Goal: Task Accomplishment & Management: Manage account settings

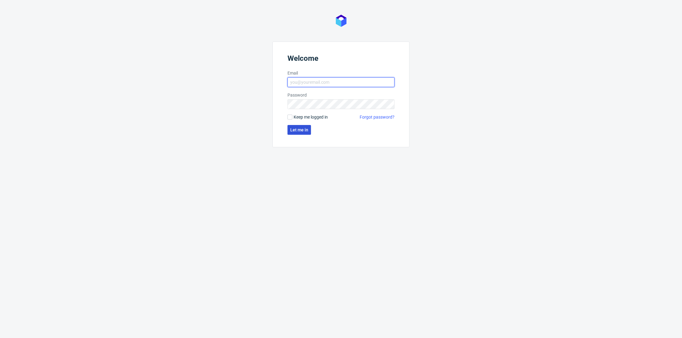
type input "[PERSON_NAME][EMAIL_ADDRESS][DOMAIN_NAME]"
click at [298, 128] on span "Let me in" at bounding box center [299, 130] width 18 height 4
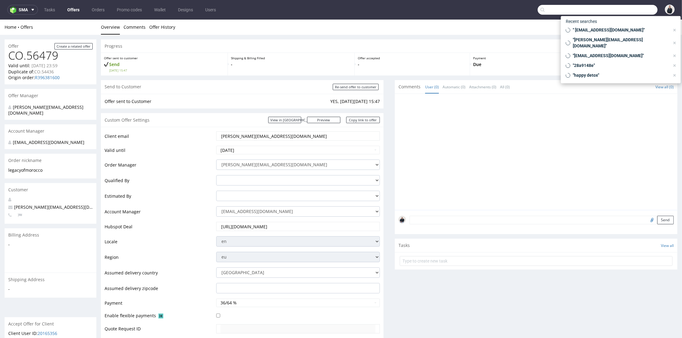
click at [628, 9] on input "text" at bounding box center [598, 10] width 120 height 10
paste input "round-edgy.com"
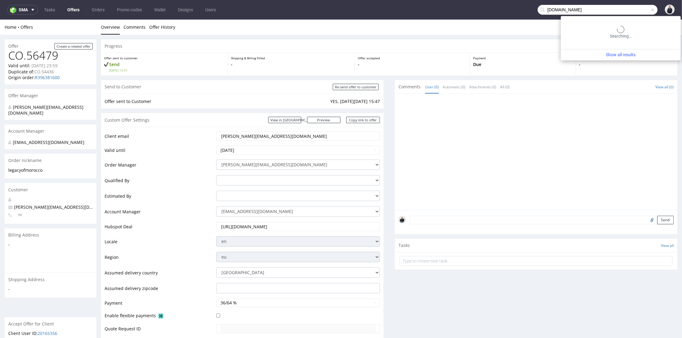
type input "round-edgy.com"
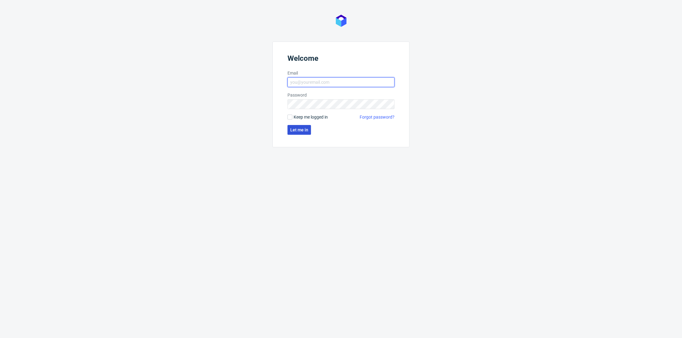
type input "adrian.margula@packhelp.com"
click at [298, 132] on span "Let me in" at bounding box center [299, 130] width 18 height 4
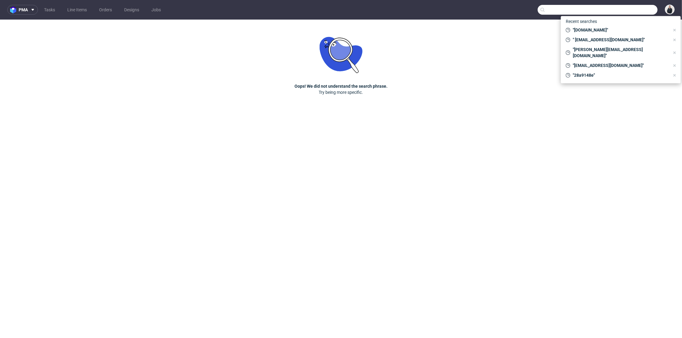
click at [628, 9] on input "text" at bounding box center [598, 10] width 120 height 10
paste input "legacyofmorocco.ro"
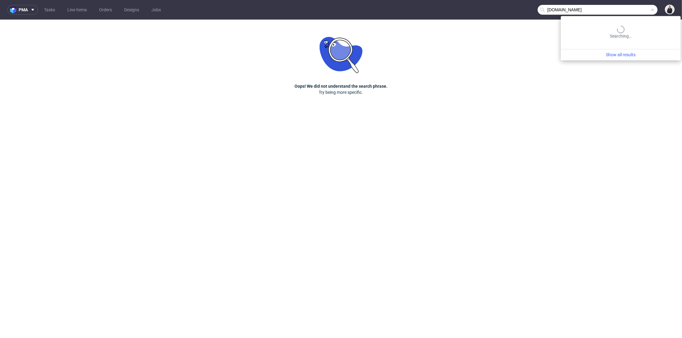
type input "legacyofmorocco.ro"
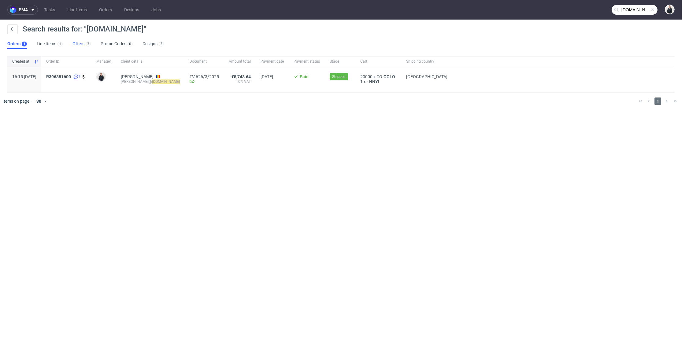
click at [83, 46] on link "Offers 3" at bounding box center [81, 44] width 18 height 10
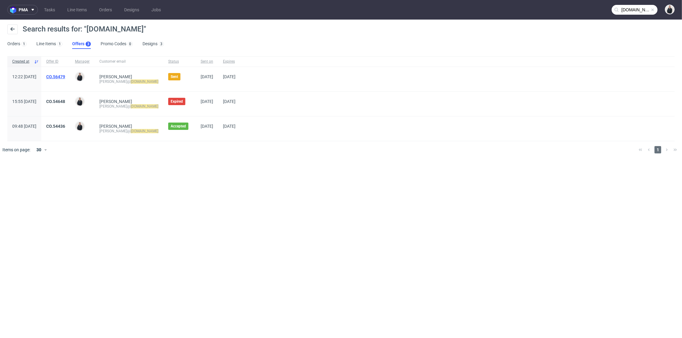
click at [65, 74] on link "CO.56479" at bounding box center [55, 76] width 19 height 5
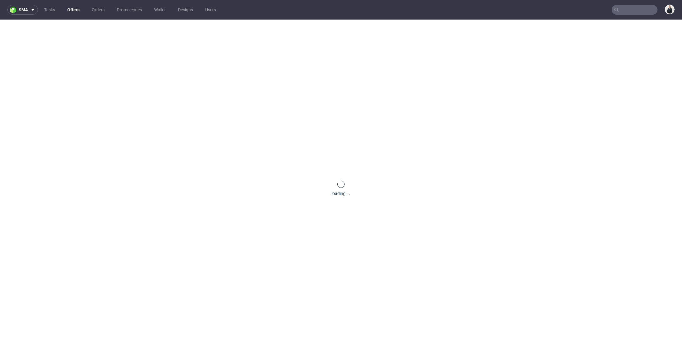
click at [76, 76] on div "loading ..." at bounding box center [341, 189] width 682 height 338
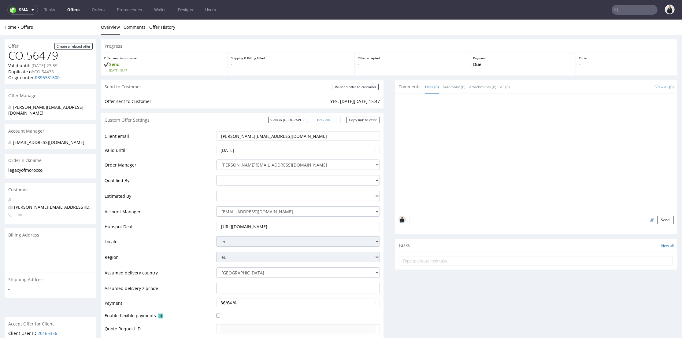
click at [327, 119] on link "Preview" at bounding box center [324, 120] width 34 height 6
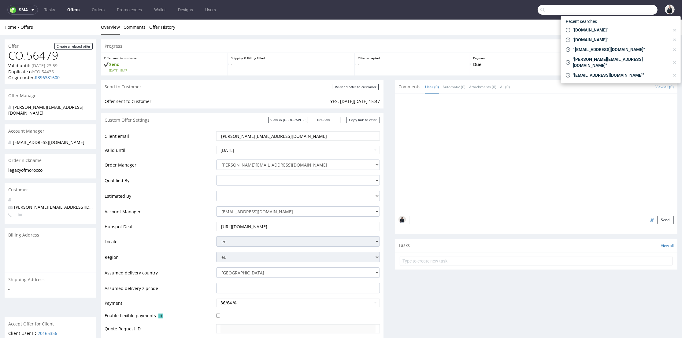
drag, startPoint x: 612, startPoint y: 12, endPoint x: 620, endPoint y: 11, distance: 8.3
click at [613, 12] on input "text" at bounding box center [598, 10] width 120 height 10
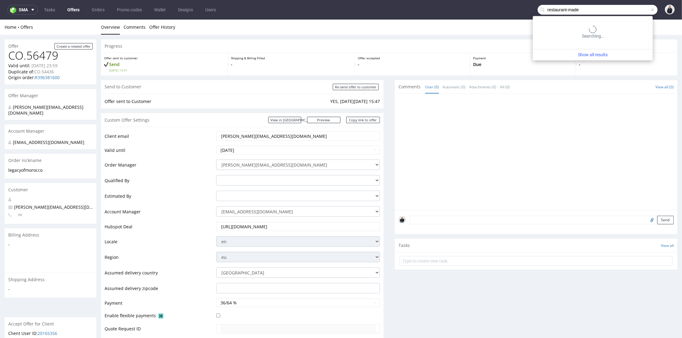
type input "restaurant-made"
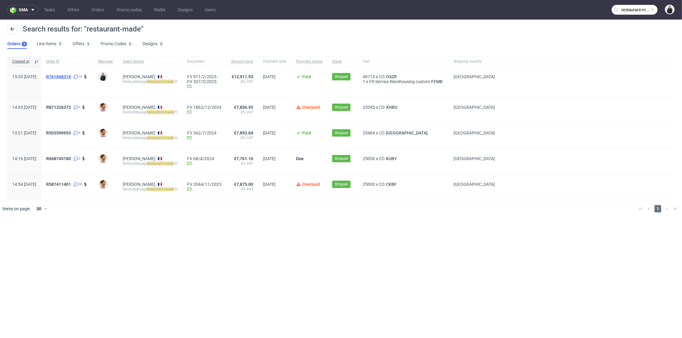
click at [71, 77] on span "R761848310" at bounding box center [58, 76] width 25 height 5
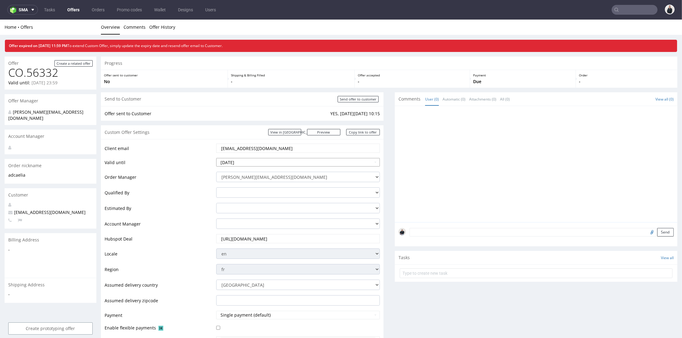
click at [273, 166] on input "2025-08-16" at bounding box center [298, 162] width 164 height 9
click at [276, 134] on td "23" at bounding box center [276, 134] width 9 height 9
type input "2025-08-23"
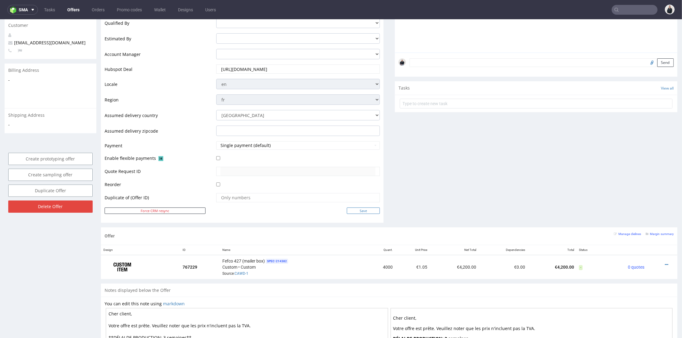
click at [358, 210] on input "Save" at bounding box center [363, 211] width 33 height 6
type input "In progress..."
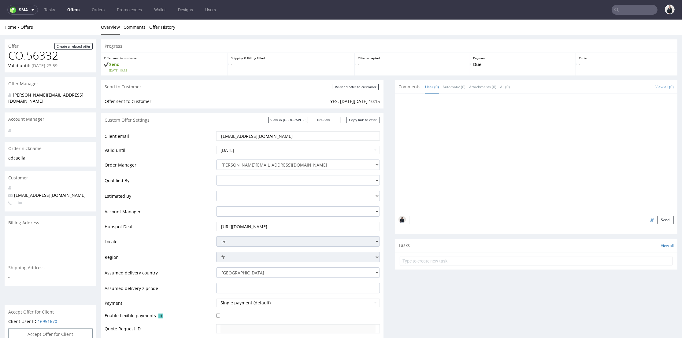
scroll to position [0, 0]
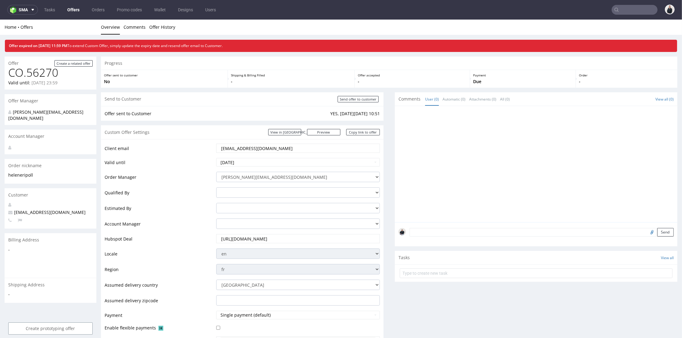
drag, startPoint x: 277, startPoint y: 150, endPoint x: 196, endPoint y: 153, distance: 80.5
click at [196, 153] on tr "Client email contact@heleneripoll.com" at bounding box center [242, 150] width 275 height 14
click at [482, 141] on div at bounding box center [537, 166] width 279 height 113
click at [318, 240] on input "https://app-eu1.hubspot.com/contacts/25600958/record/0-3/264497669347" at bounding box center [297, 239] width 155 height 9
drag, startPoint x: 276, startPoint y: 149, endPoint x: 186, endPoint y: 151, distance: 90.2
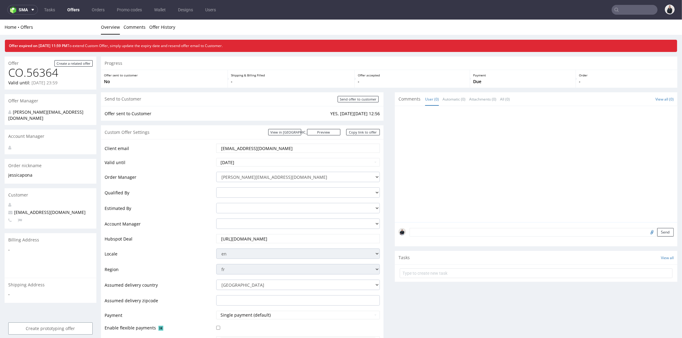
click at [184, 151] on tr "Client email [PERSON_NAME][EMAIL_ADDRESS][DOMAIN_NAME]" at bounding box center [242, 150] width 275 height 14
click at [353, 239] on input "[URL][DOMAIN_NAME]" at bounding box center [297, 239] width 155 height 9
drag, startPoint x: 300, startPoint y: 150, endPoint x: 122, endPoint y: 140, distance: 178.2
click at [120, 142] on div "Client email [EMAIL_ADDRESS][DOMAIN_NAME] Valid until [DATE] Order Manager [PER…" at bounding box center [242, 265] width 283 height 253
drag, startPoint x: 274, startPoint y: 149, endPoint x: 183, endPoint y: 146, distance: 91.8
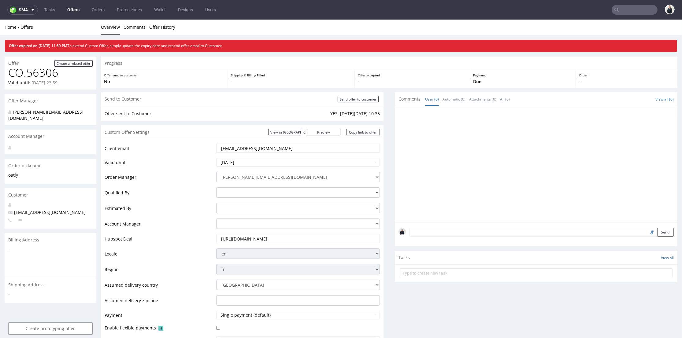
click at [164, 148] on tr "Client email elise.prigent@oatly.com" at bounding box center [242, 150] width 275 height 14
click at [259, 235] on input "https://app-eu1.hubspot.com/contacts/25600958/record/0-3/273118629078" at bounding box center [297, 239] width 155 height 9
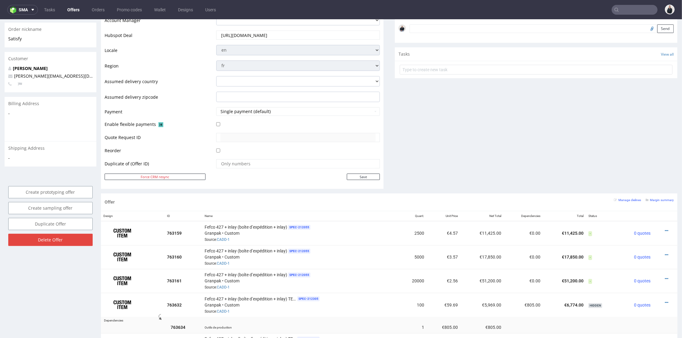
scroll to position [34, 0]
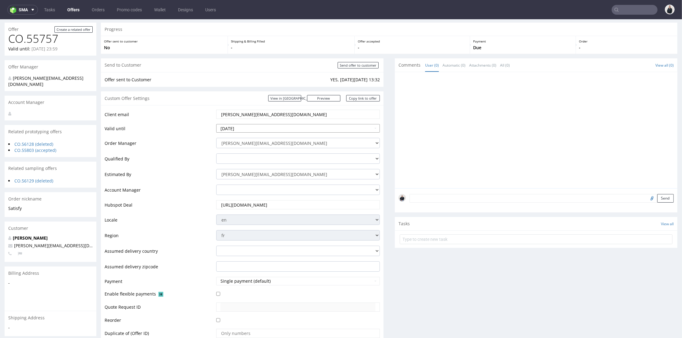
click at [312, 127] on input "2025-08-16" at bounding box center [298, 128] width 164 height 9
click at [276, 101] on td "23" at bounding box center [276, 100] width 9 height 9
type input "2025-08-23"
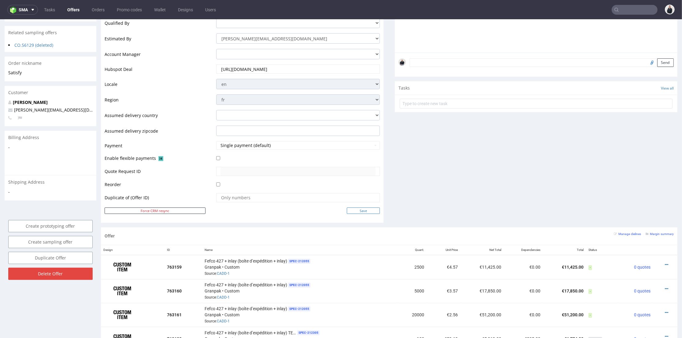
click at [356, 208] on input "Save" at bounding box center [363, 211] width 33 height 6
type input "In progress..."
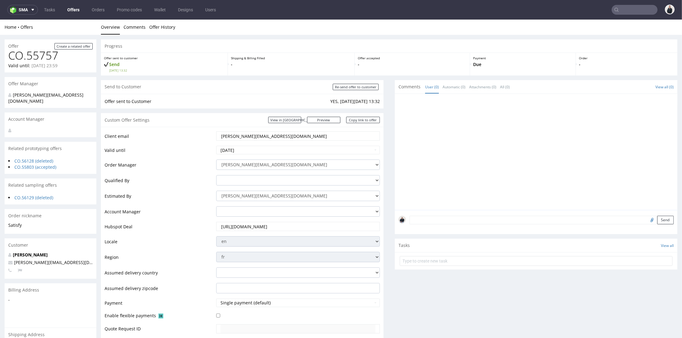
scroll to position [0, 0]
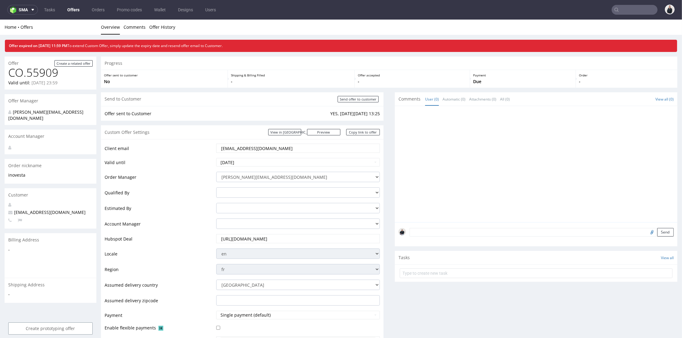
drag, startPoint x: 262, startPoint y: 146, endPoint x: 171, endPoint y: 141, distance: 91.2
click at [164, 146] on tr "Client email df@inovesta.fr" at bounding box center [242, 150] width 275 height 14
drag, startPoint x: 251, startPoint y: 164, endPoint x: 254, endPoint y: 163, distance: 3.1
click at [251, 164] on input "2025-08-16" at bounding box center [298, 162] width 164 height 9
click at [275, 138] on td "23" at bounding box center [276, 134] width 9 height 9
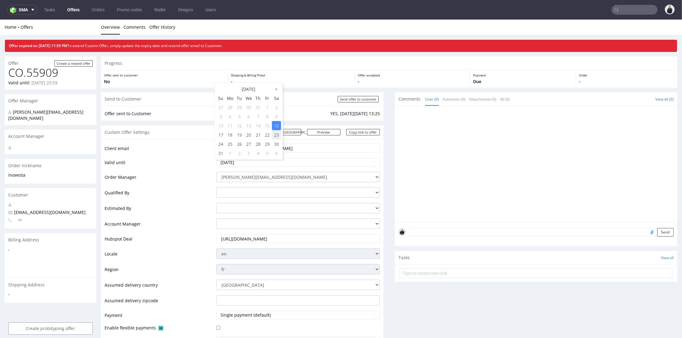
type input "2025-08-23"
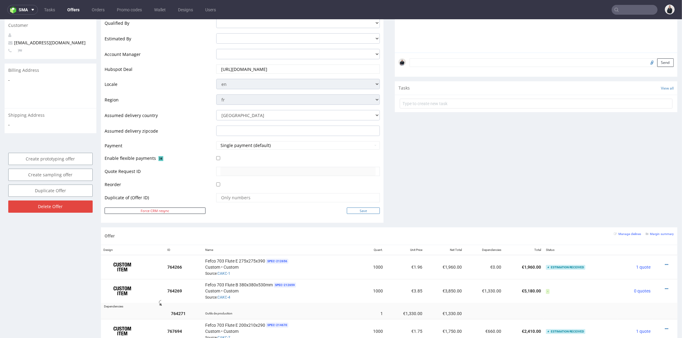
click at [354, 209] on input "Save" at bounding box center [363, 211] width 33 height 6
type input "In progress..."
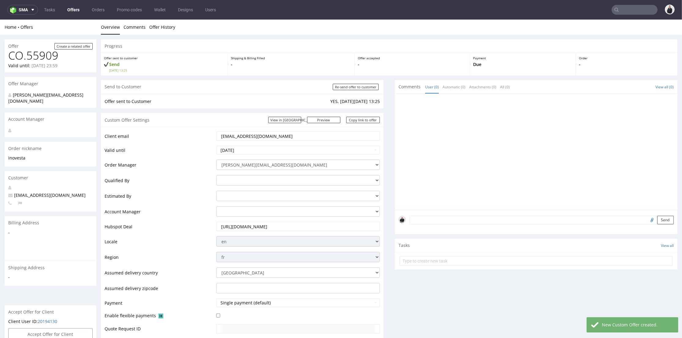
scroll to position [0, 0]
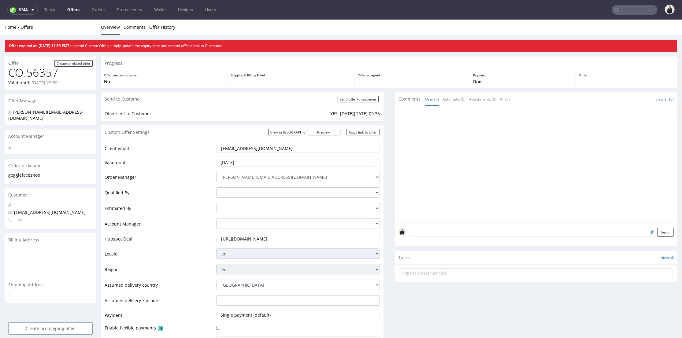
drag, startPoint x: 230, startPoint y: 150, endPoint x: 207, endPoint y: 138, distance: 25.2
click at [191, 147] on tr "Client email hi@gogglefaceshop.com" at bounding box center [242, 150] width 275 height 14
click at [301, 233] on td "adrian.margula@packhelp.com alex.lemee@packhelp.com angelina.marc@packhelp.com …" at bounding box center [297, 226] width 165 height 16
click at [300, 237] on input "https://app-eu1.hubspot.com/contacts/25600958/record/0-3/276212243656" at bounding box center [297, 239] width 155 height 9
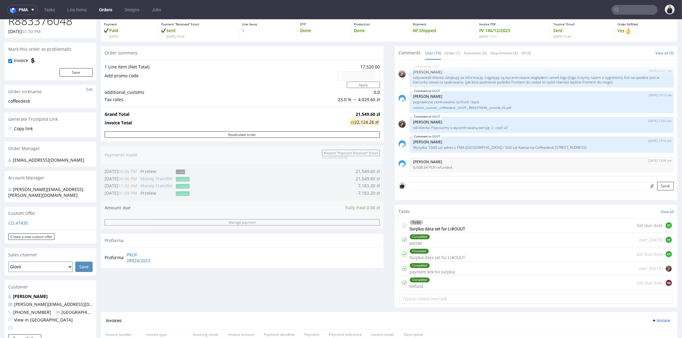
scroll to position [102, 0]
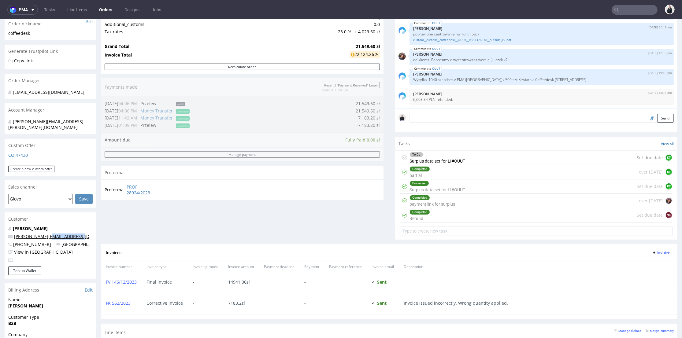
drag, startPoint x: 78, startPoint y: 232, endPoint x: 48, endPoint y: 232, distance: 29.7
click at [48, 234] on p "[PERSON_NAME][EMAIL_ADDRESS][DOMAIN_NAME]" at bounding box center [50, 237] width 84 height 6
copy link "[DOMAIN_NAME]"
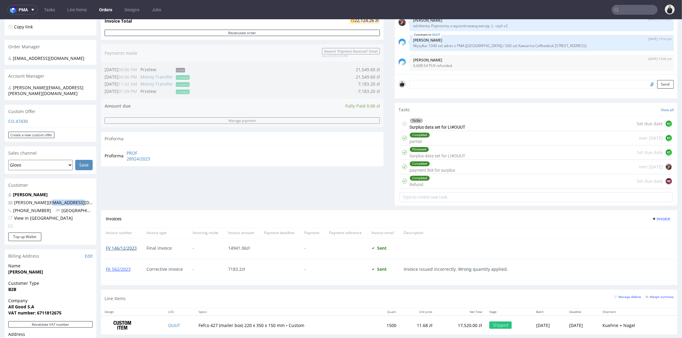
click at [125, 247] on link "FV 146/12/2023" at bounding box center [121, 248] width 31 height 6
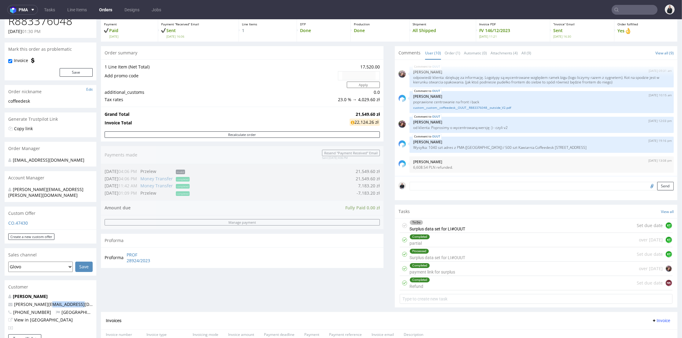
scroll to position [0, 0]
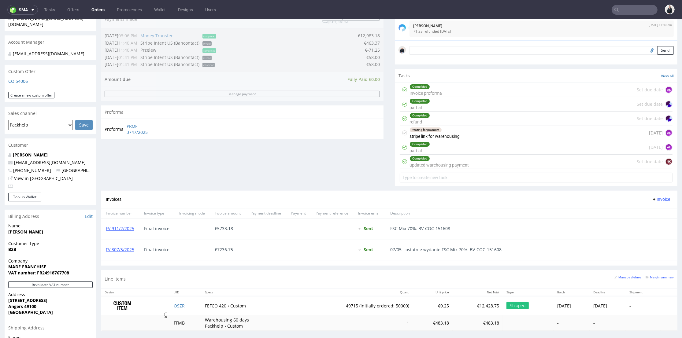
scroll to position [136, 0]
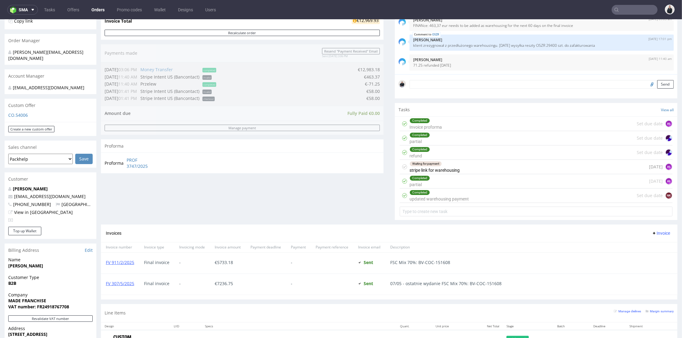
click at [456, 168] on div "Waiting for payment stripe link for warehousing [DATE] AŁ" at bounding box center [536, 167] width 273 height 14
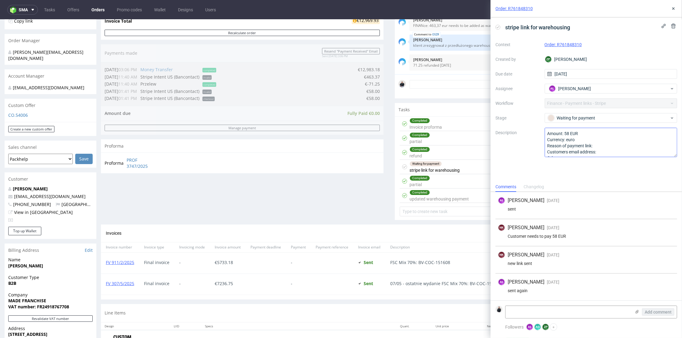
scroll to position [6, 0]
click at [672, 8] on icon at bounding box center [673, 8] width 5 height 5
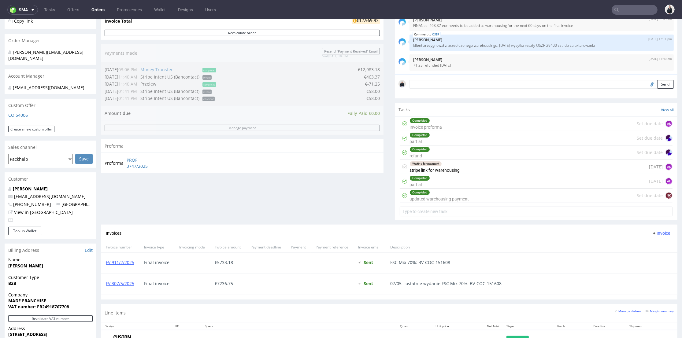
click at [361, 176] on div "Order summary 1 Line Item (Net Total) 12,911.93 Add promo code Apply additional…" at bounding box center [242, 84] width 283 height 280
click at [469, 154] on div "Completed refund Set due date" at bounding box center [536, 153] width 273 height 14
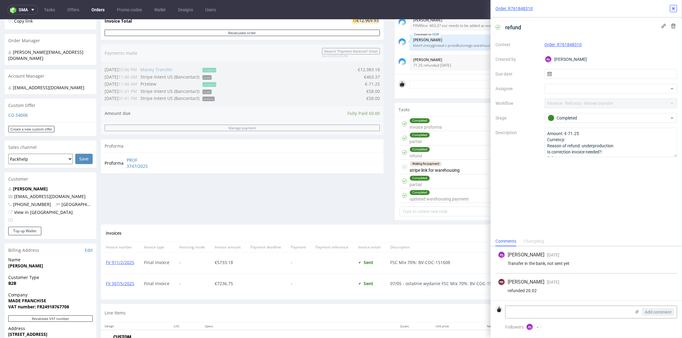
drag, startPoint x: 672, startPoint y: 8, endPoint x: 620, endPoint y: 6, distance: 52.3
click at [672, 8] on icon at bounding box center [673, 8] width 5 height 5
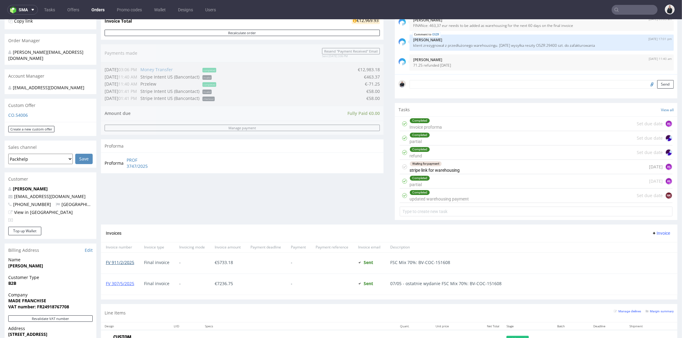
click at [129, 261] on link "FV 911/2/2025" at bounding box center [120, 263] width 28 height 6
click at [126, 283] on link "FV 307/5/2025" at bounding box center [120, 284] width 28 height 6
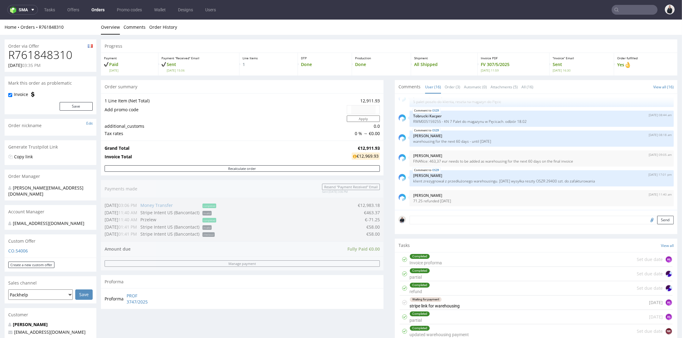
scroll to position [102, 0]
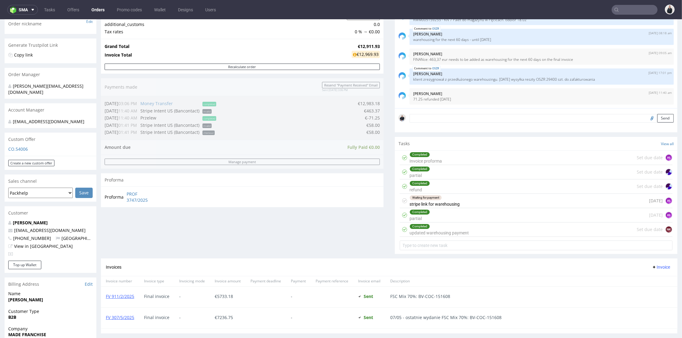
click at [442, 229] on div "Completed updated warehousing payment" at bounding box center [438, 230] width 59 height 14
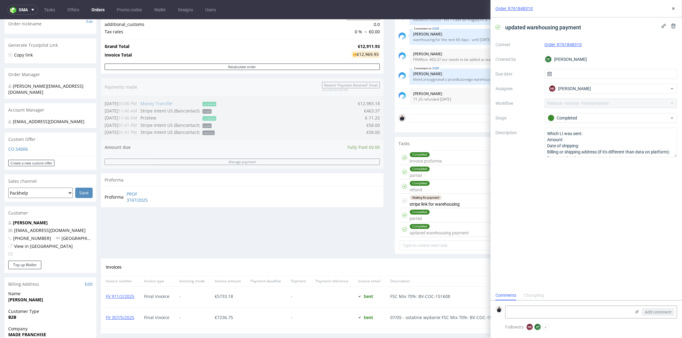
scroll to position [5, 0]
click at [436, 218] on div "Completed partial [DATE] AŁ" at bounding box center [536, 215] width 273 height 14
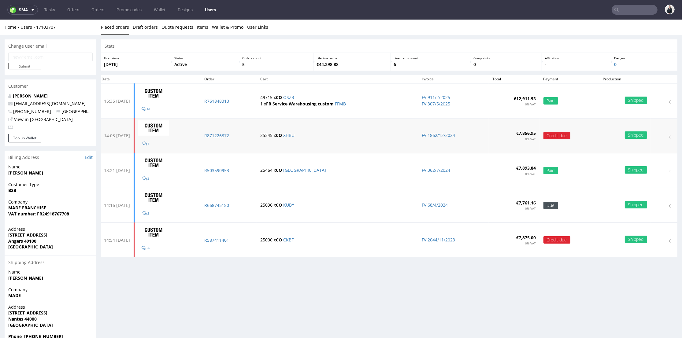
click at [228, 139] on td "R871226372" at bounding box center [229, 136] width 56 height 35
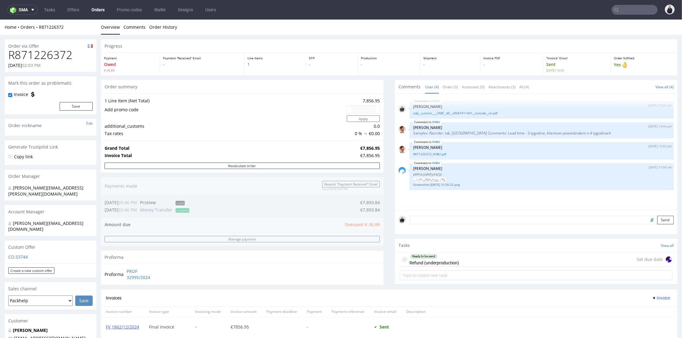
scroll to position [102, 0]
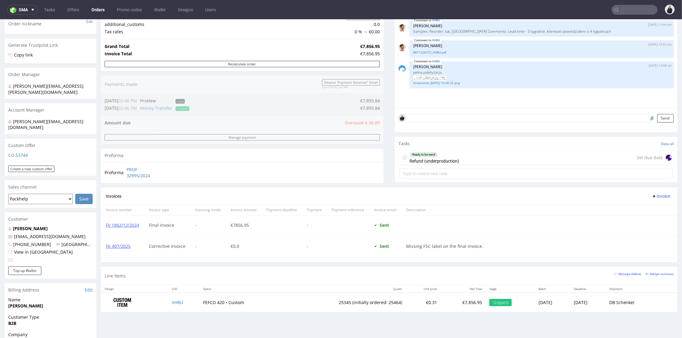
click at [476, 156] on div "Ready to be send Refund (underproduction) Set due date" at bounding box center [536, 158] width 273 height 14
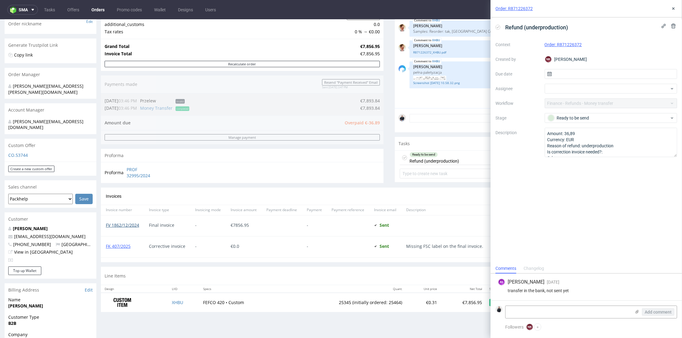
click at [126, 227] on link "FV 1862/12/2024" at bounding box center [122, 225] width 33 height 6
click at [123, 248] on link "FK 407/2025" at bounding box center [118, 246] width 25 height 6
